Goal: Navigation & Orientation: Find specific page/section

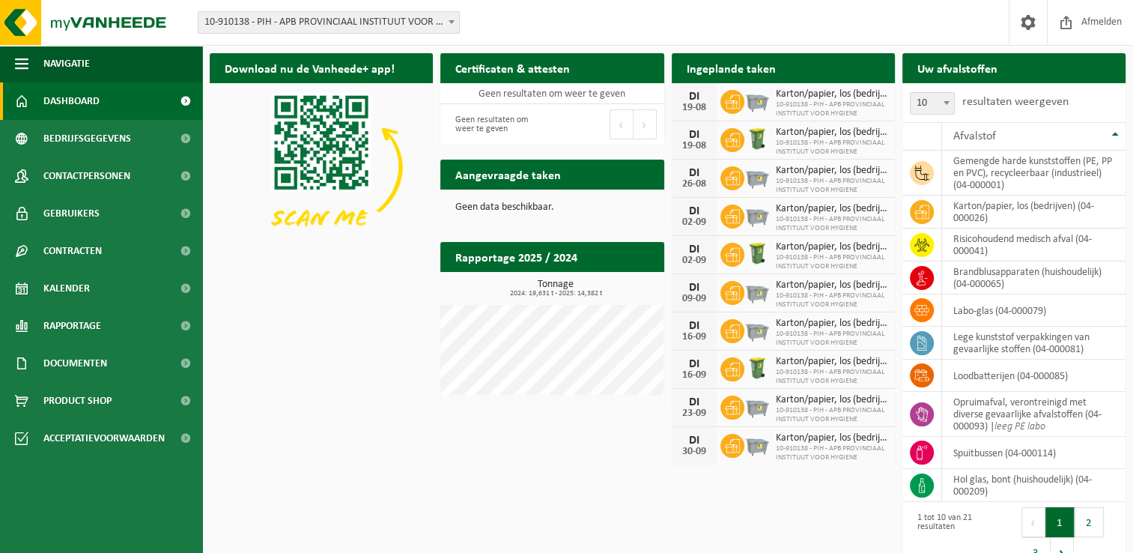
click at [374, 348] on div "Download nu de Vanheede+ app! Verberg Certificaten & attesten Bekijk uw certifi…" at bounding box center [667, 312] width 923 height 533
click at [351, 421] on div "Download nu de Vanheede+ app! Verberg Certificaten & attesten Bekijk uw certifi…" at bounding box center [667, 312] width 923 height 533
click at [368, 399] on div "Download nu de Vanheede+ app! Verberg Certificaten & attesten Bekijk uw certifi…" at bounding box center [667, 312] width 923 height 533
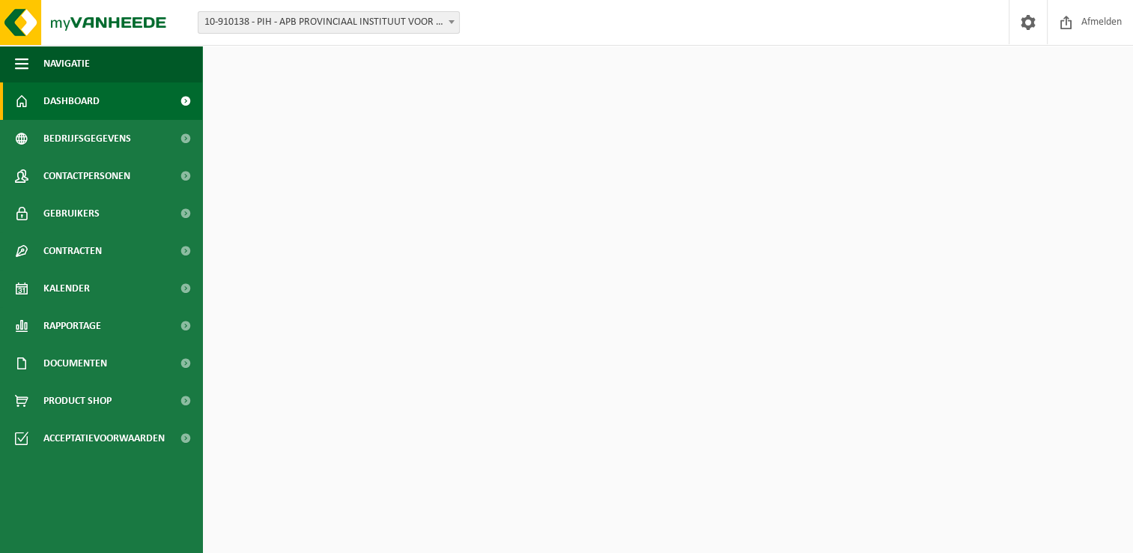
click at [346, 403] on div "Download nu de Vanheede+ app! Verberg Certificaten & attesten Bekijk uw certifi…" at bounding box center [667, 312] width 923 height 533
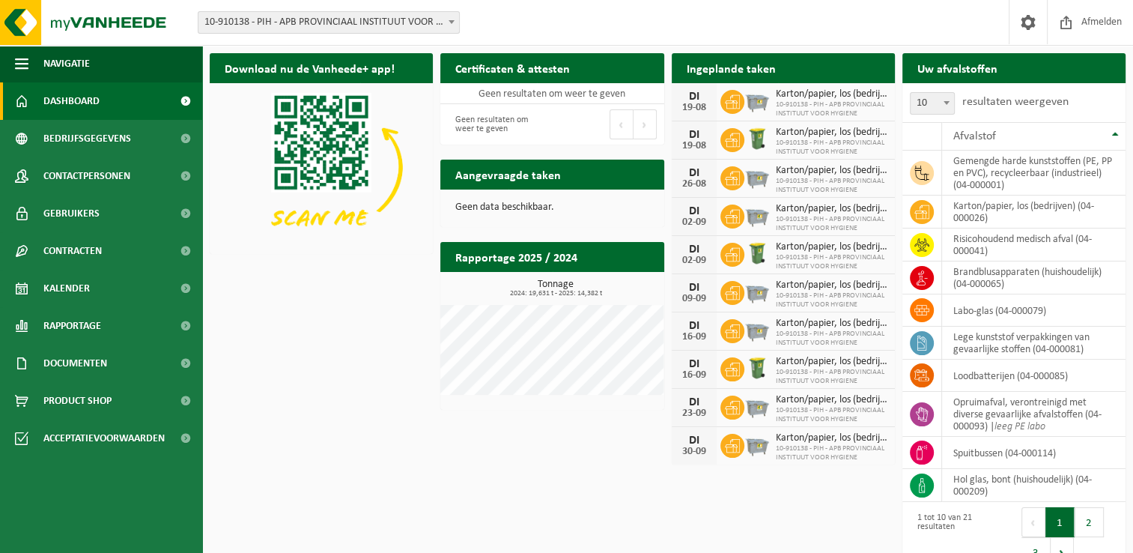
click at [339, 407] on div "Download nu de Vanheede+ app! Verberg Certificaten & attesten Bekijk uw certifi…" at bounding box center [667, 312] width 923 height 533
click at [285, 330] on div "Download nu de Vanheede+ app! Verberg Certificaten & attesten Bekijk uw certifi…" at bounding box center [667, 312] width 923 height 533
